Goal: Task Accomplishment & Management: Manage account settings

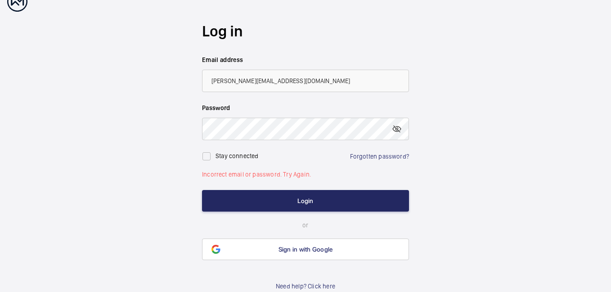
scroll to position [25, 0]
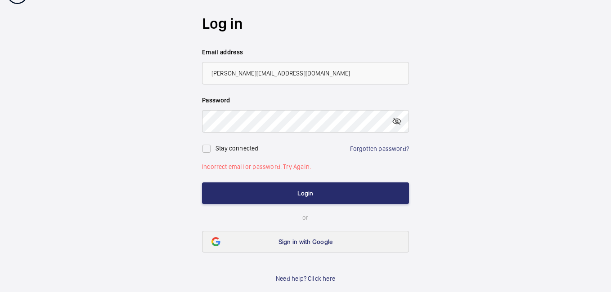
click at [304, 241] on span "Sign in with Google" at bounding box center [305, 241] width 54 height 7
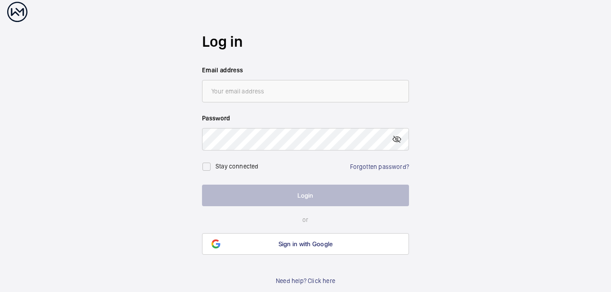
scroll to position [9, 0]
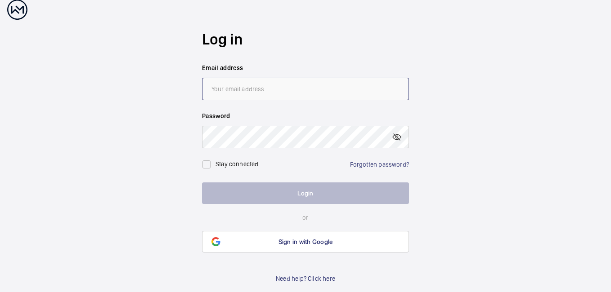
type input "[PERSON_NAME][EMAIL_ADDRESS][DOMAIN_NAME]"
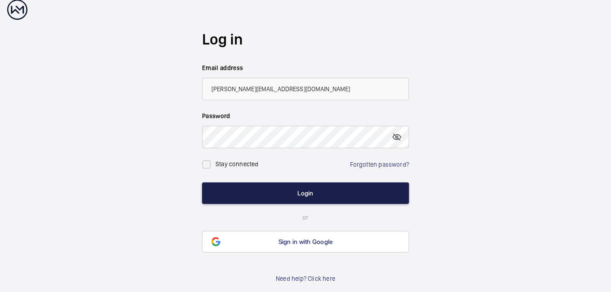
click at [216, 197] on button "Login" at bounding box center [305, 194] width 207 height 22
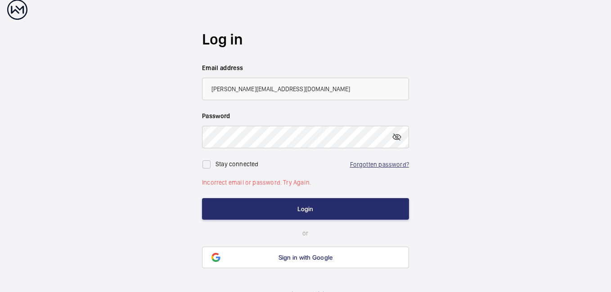
click at [375, 166] on link "Forgotten password?" at bounding box center [379, 164] width 59 height 7
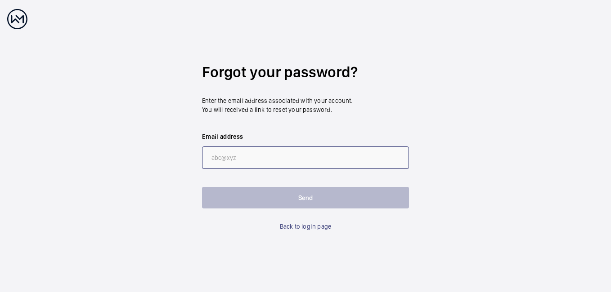
click at [247, 155] on input "email" at bounding box center [305, 158] width 207 height 22
type input "[PERSON_NAME][EMAIL_ADDRESS][DOMAIN_NAME]"
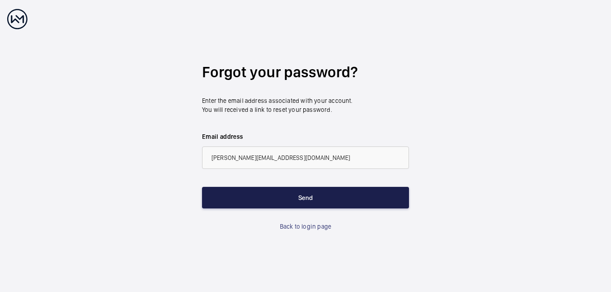
click at [265, 195] on button "Send" at bounding box center [305, 198] width 207 height 22
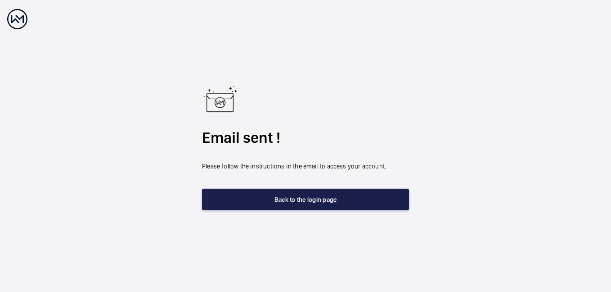
click at [276, 202] on button "Back to the login page" at bounding box center [305, 200] width 207 height 22
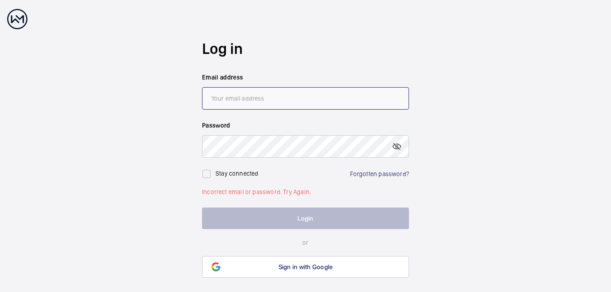
type input "[PERSON_NAME][EMAIL_ADDRESS][DOMAIN_NAME]"
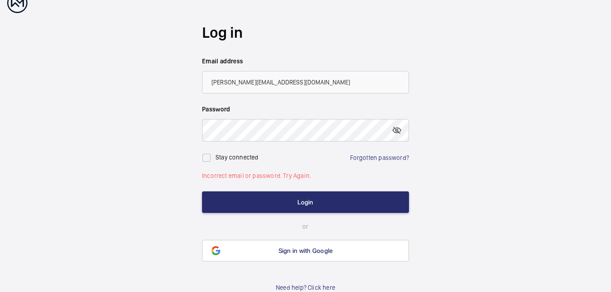
scroll to position [25, 0]
